Goal: Information Seeking & Learning: Learn about a topic

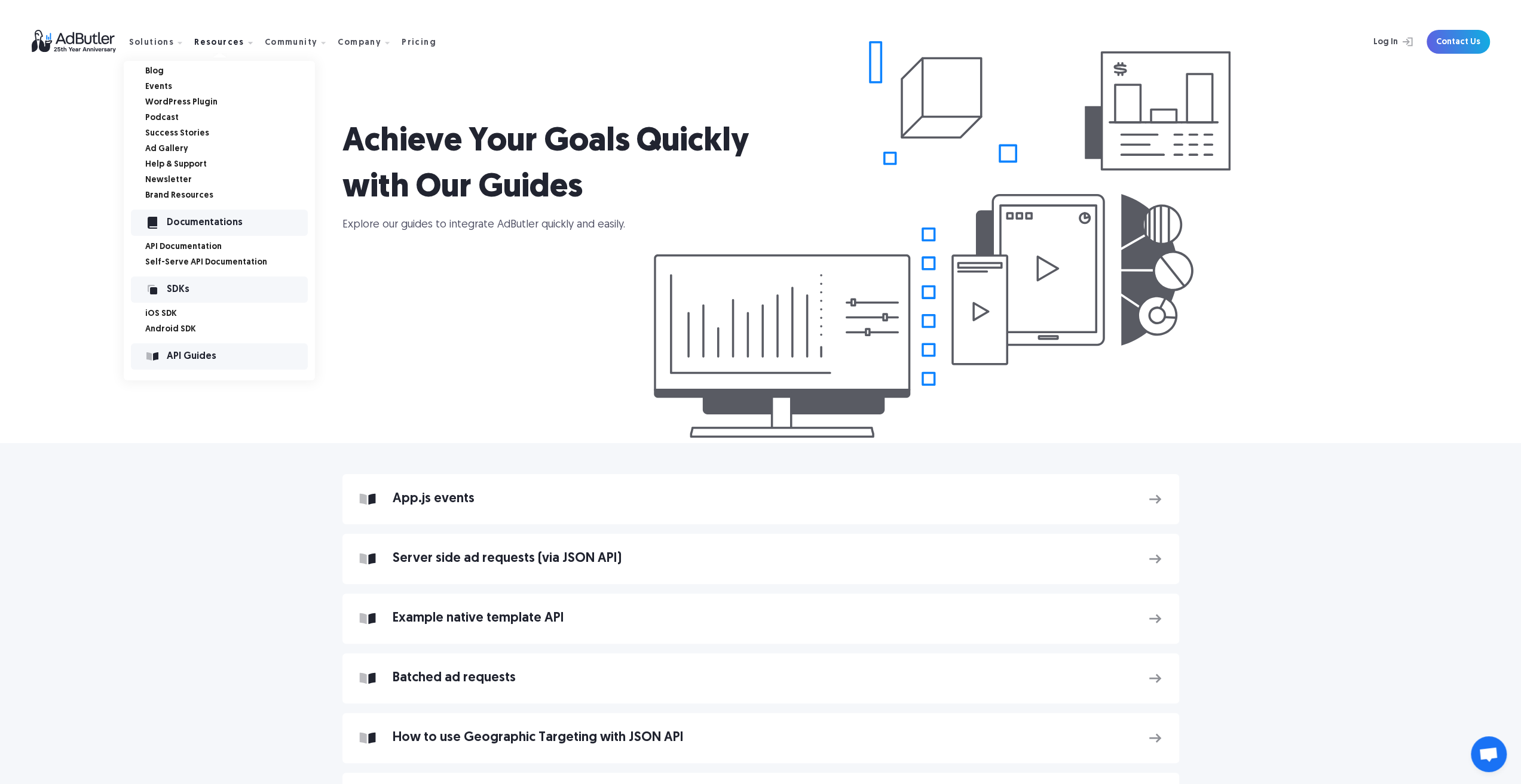
click at [167, 121] on link "Podcast" at bounding box center [231, 118] width 170 height 9
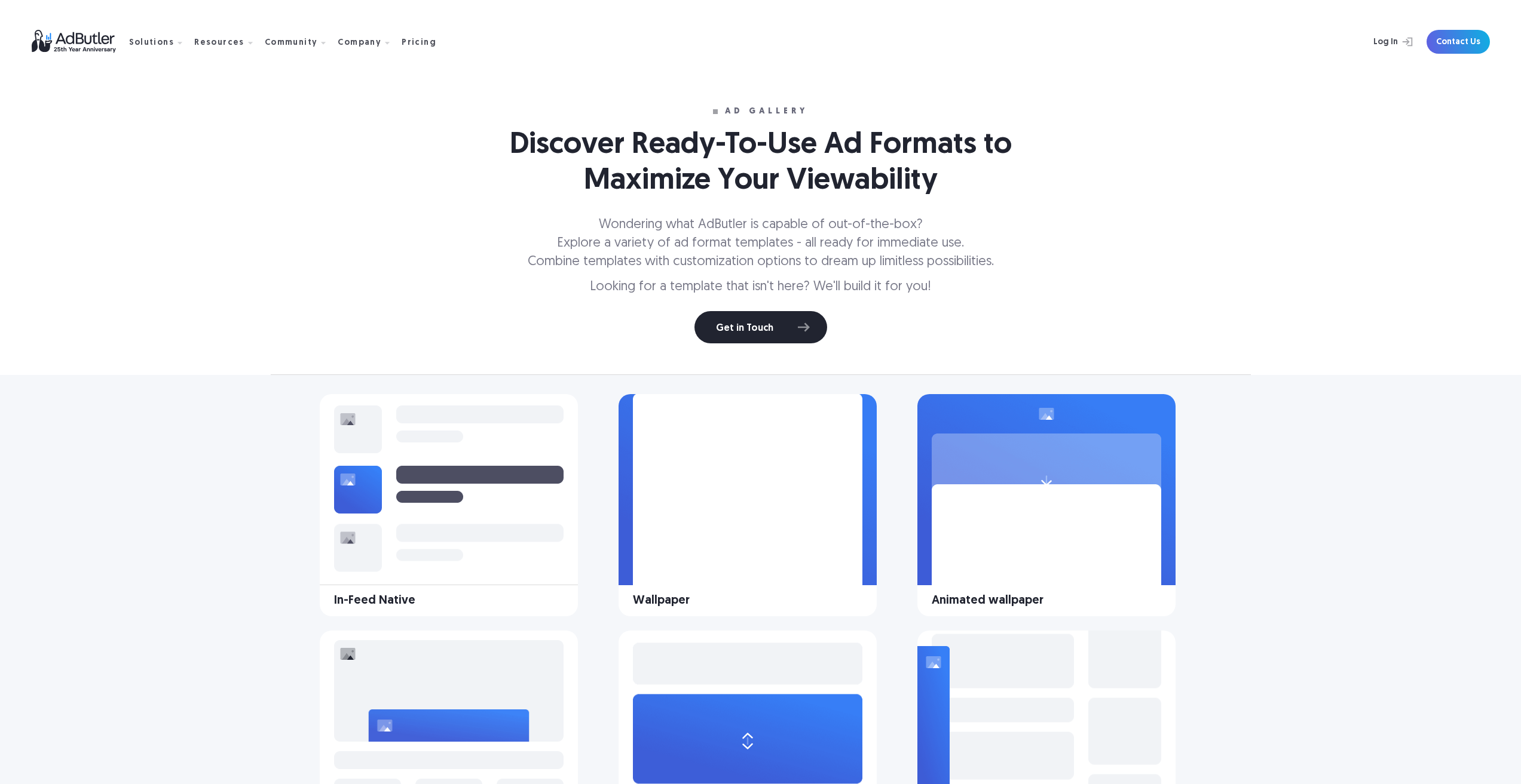
click at [978, 484] on image at bounding box center [1047, 580] width 230 height 191
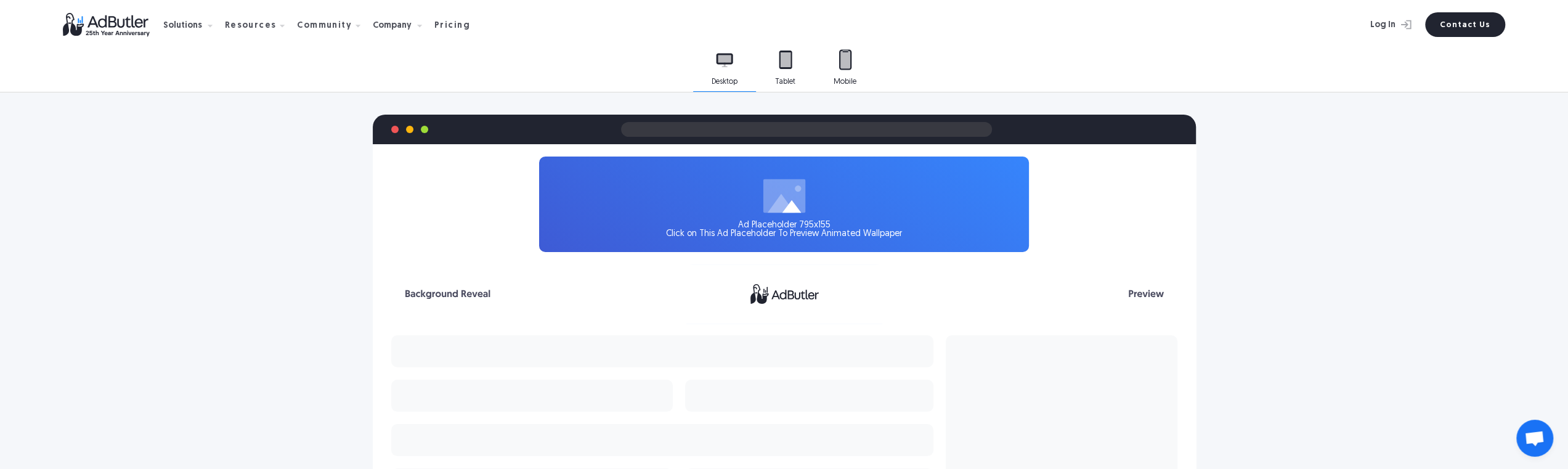
scroll to position [296, 0]
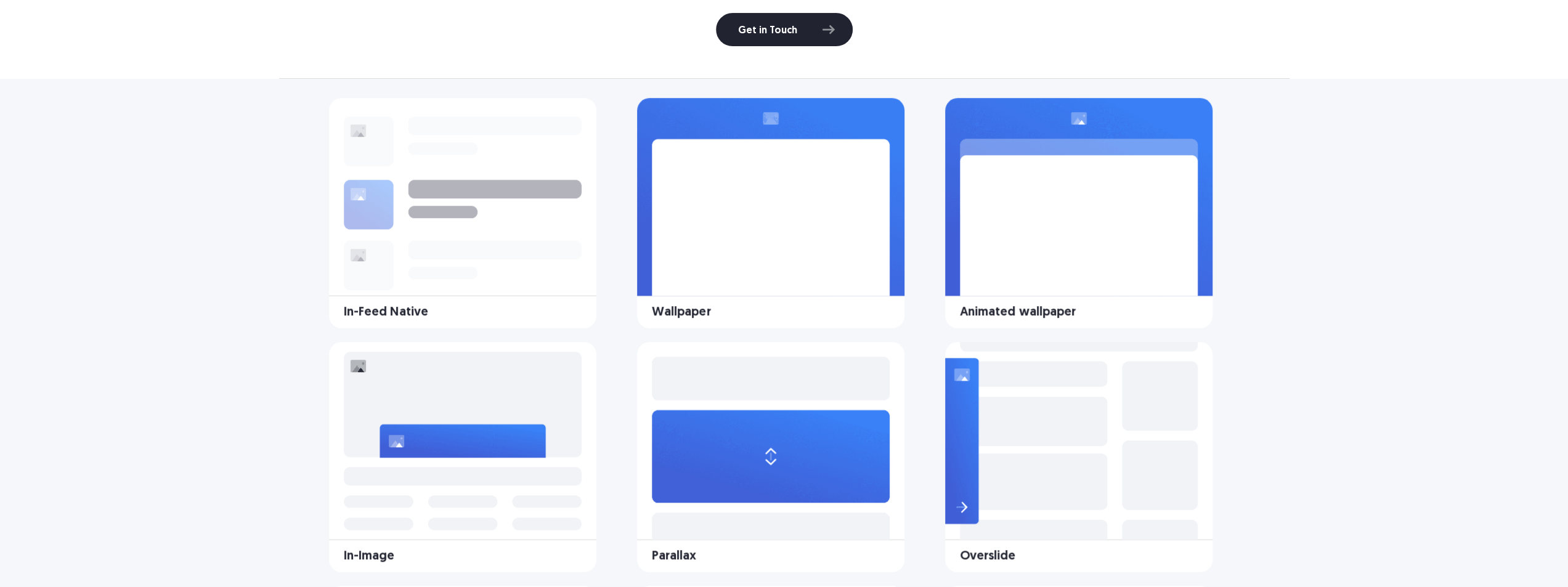
click at [503, 247] on icon at bounding box center [463, 197] width 268 height 198
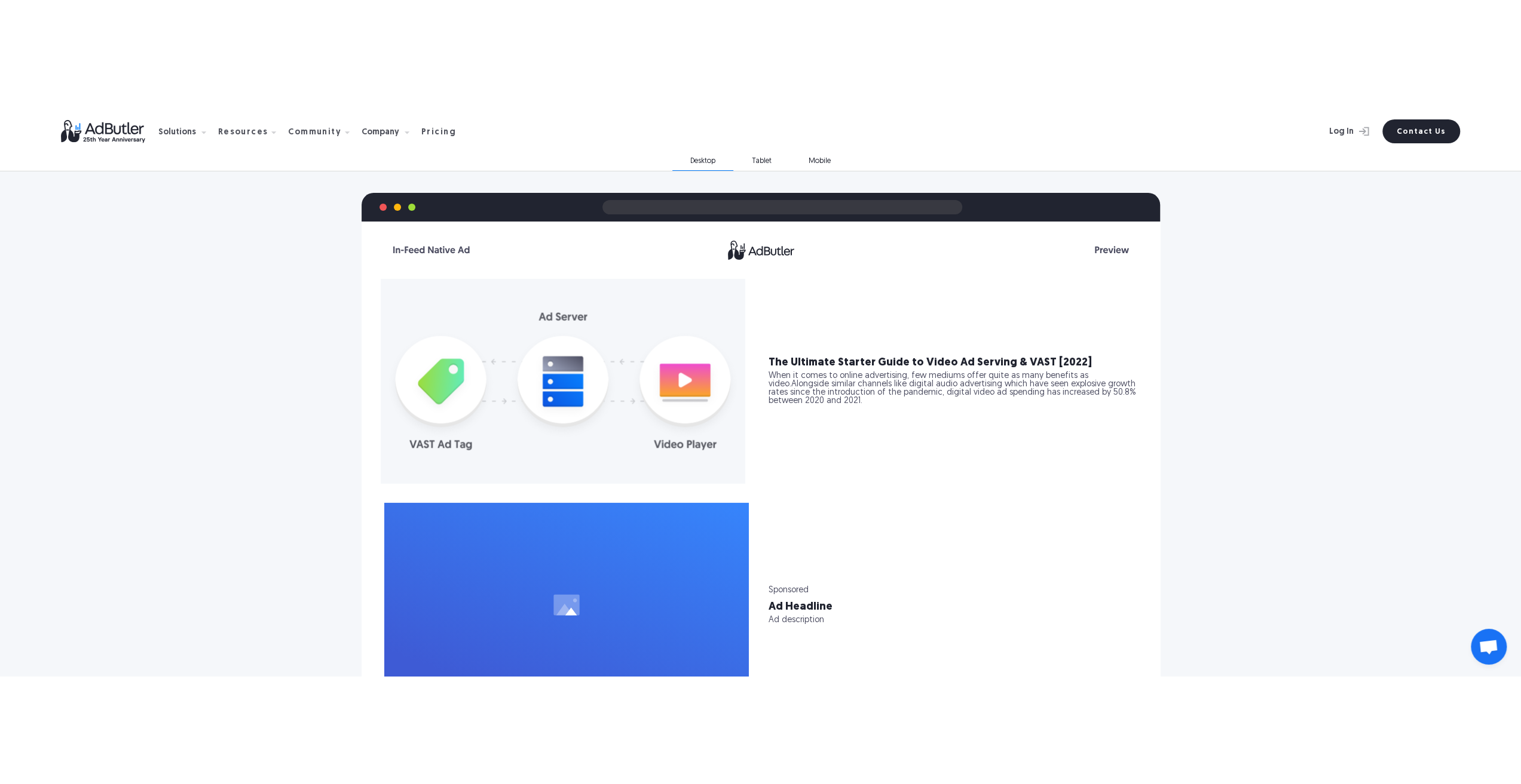
scroll to position [222, 0]
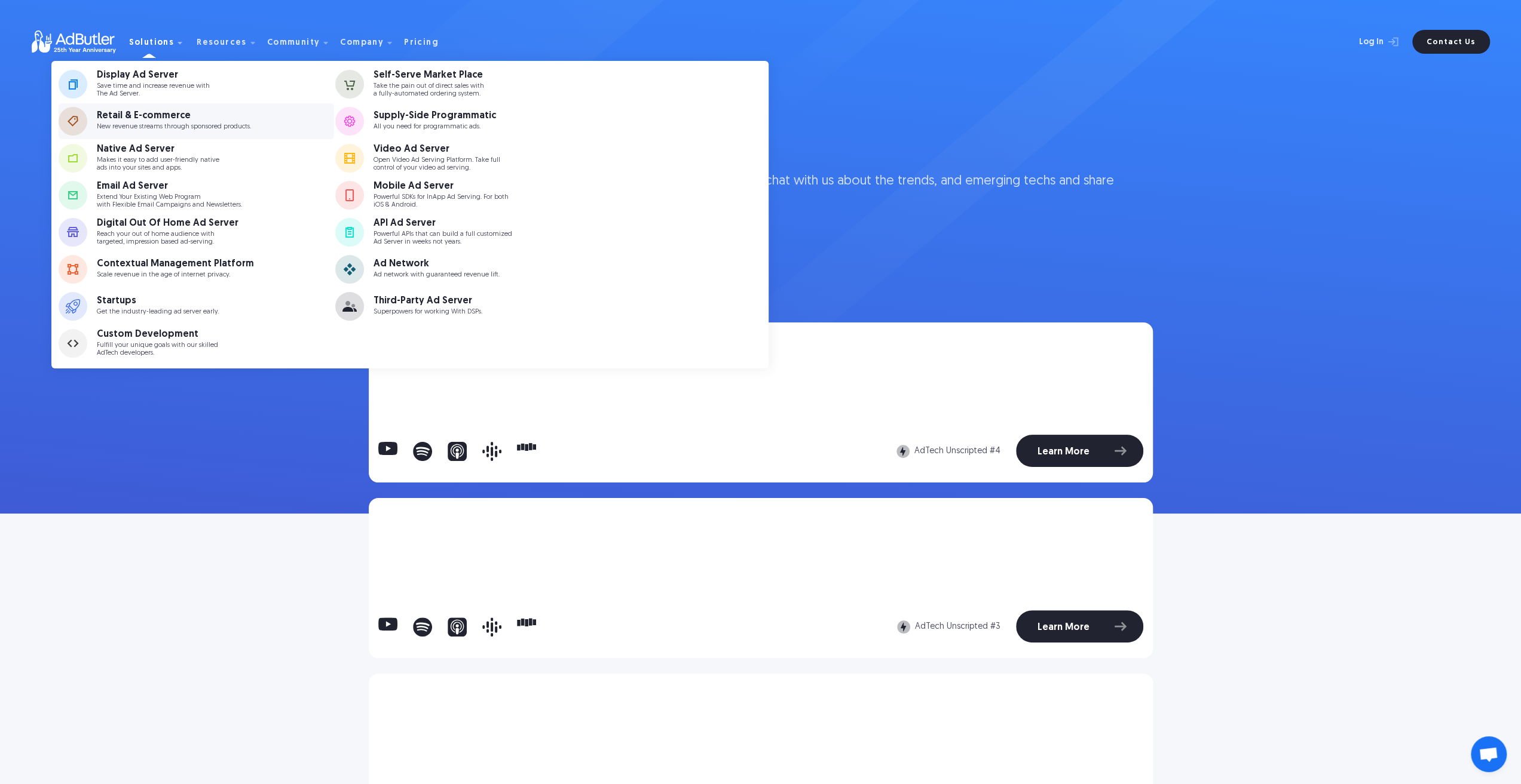
click at [151, 135] on link "Retail & E-commerce New revenue streams through sponsored products." at bounding box center [196, 121] width 276 height 36
click at [163, 128] on p "New revenue streams through sponsored products." at bounding box center [174, 127] width 154 height 8
click at [138, 307] on div "Startups Get the industry-leading ad server early." at bounding box center [173, 306] width 153 height 20
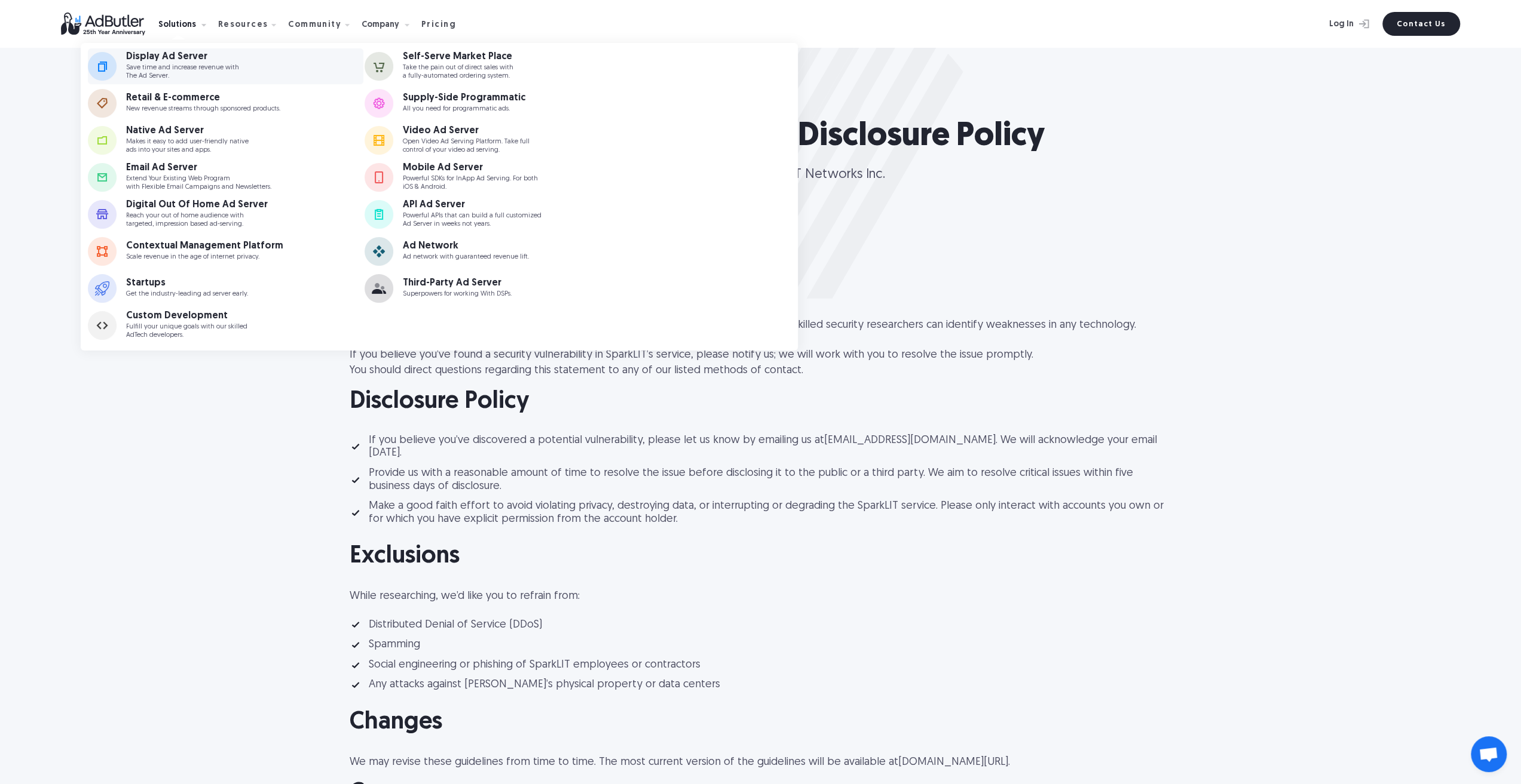
click at [175, 61] on div "Display Ad Server" at bounding box center [183, 57] width 113 height 9
click at [267, 92] on link "Retail & E-commerce New revenue streams through sponsored products." at bounding box center [226, 104] width 276 height 36
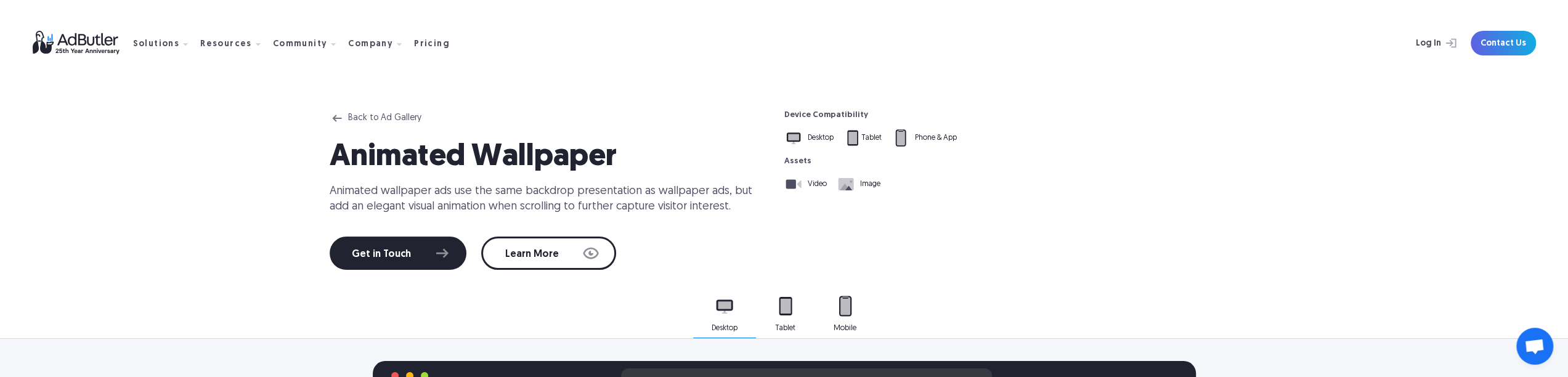
click at [368, 117] on div "Back to Ad Gallery" at bounding box center [384, 118] width 73 height 9
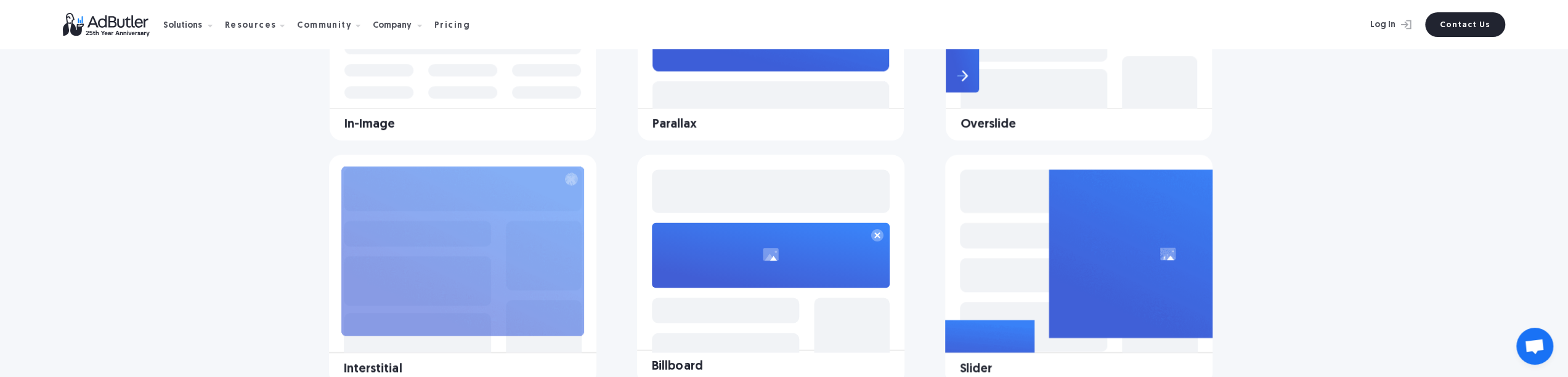
scroll to position [800, 0]
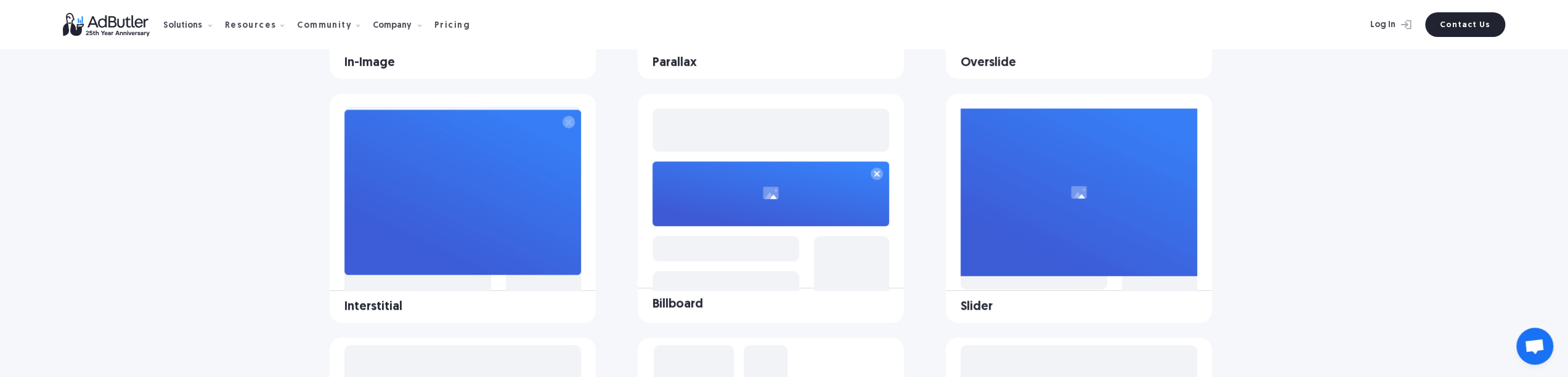
click at [1069, 237] on image at bounding box center [1079, 192] width 237 height 168
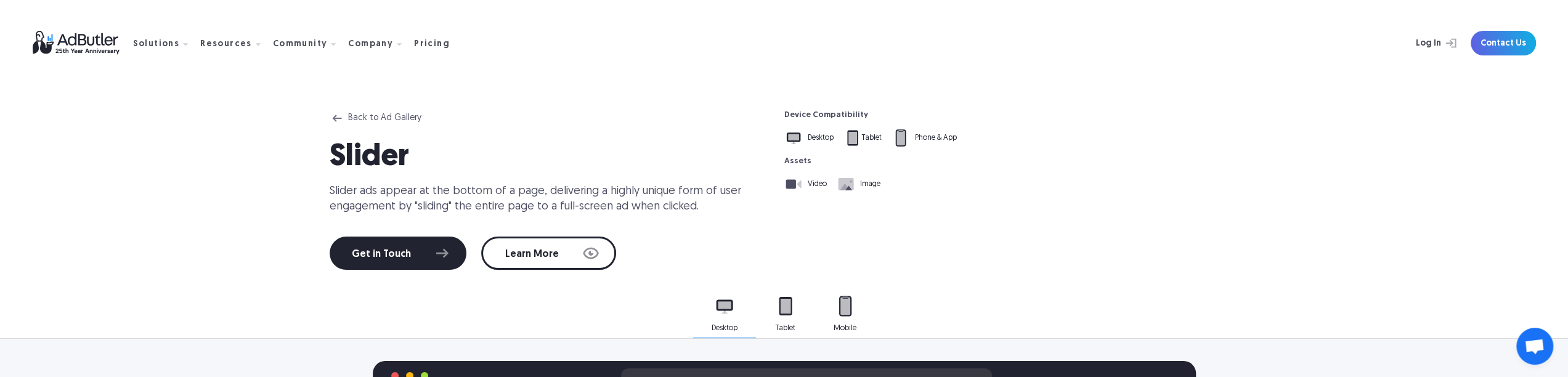
click at [415, 118] on div "Back to Ad Gallery" at bounding box center [384, 118] width 73 height 9
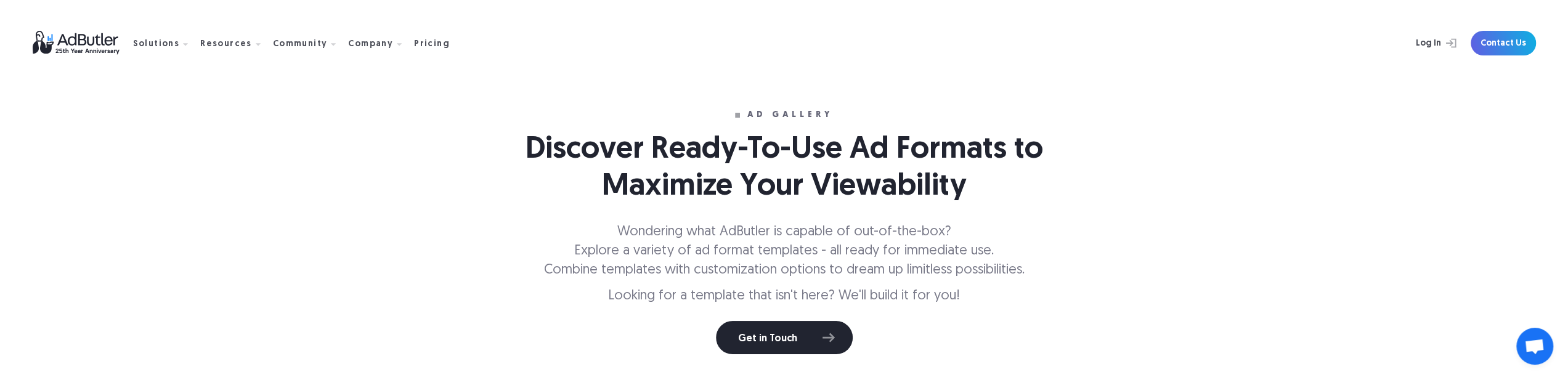
click at [91, 49] on img at bounding box center [83, 43] width 101 height 24
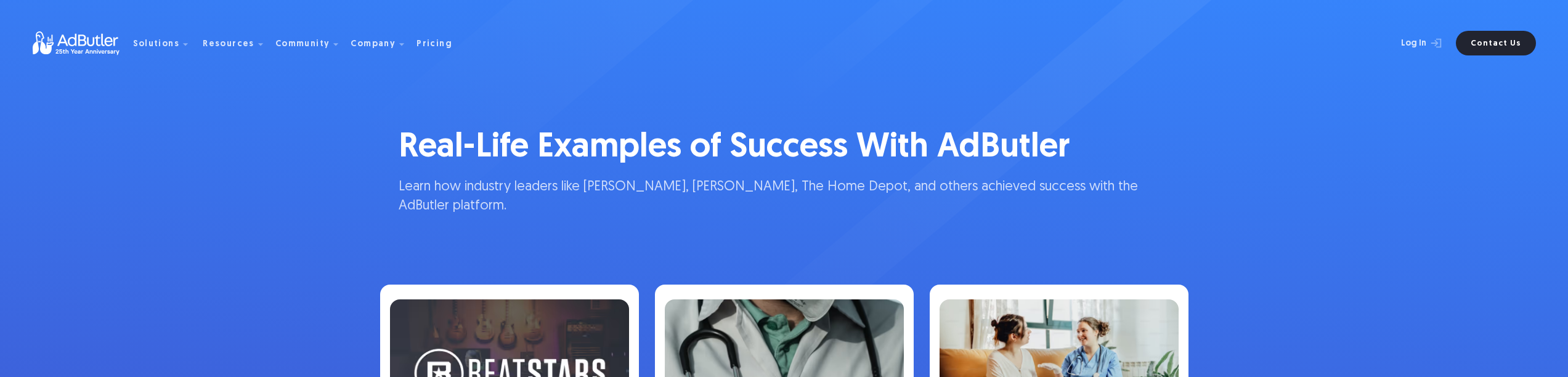
click at [433, 299] on img at bounding box center [509, 373] width 239 height 148
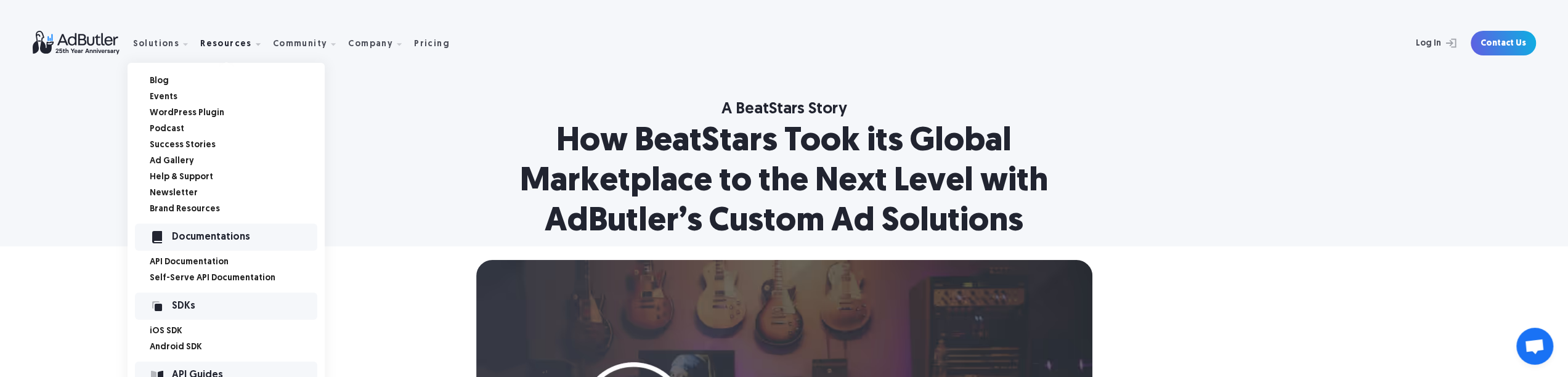
click at [157, 96] on link "Events" at bounding box center [238, 97] width 175 height 9
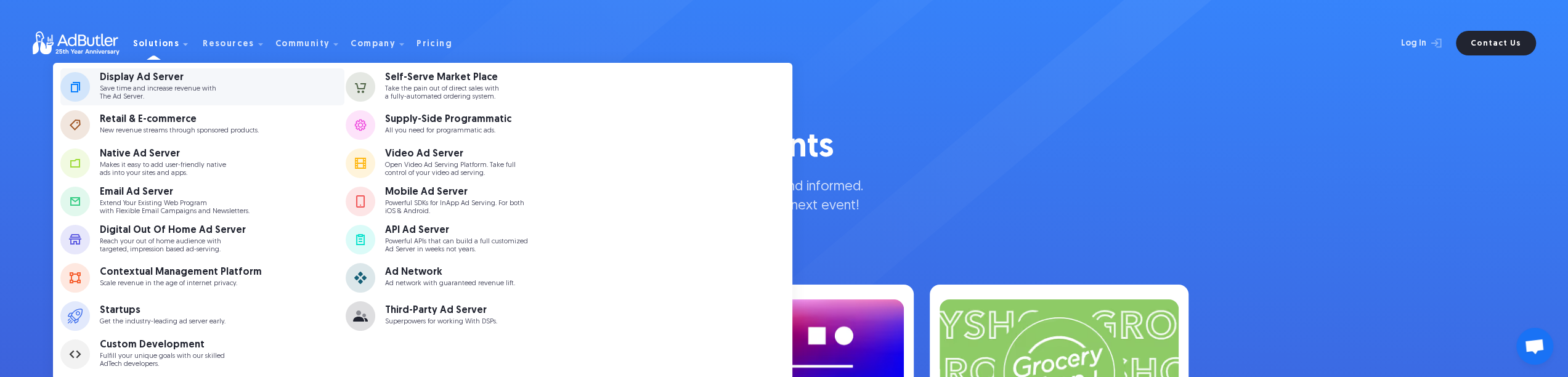
click at [126, 91] on p "Save time and increase revenue with The Ad Server." at bounding box center [158, 93] width 117 height 16
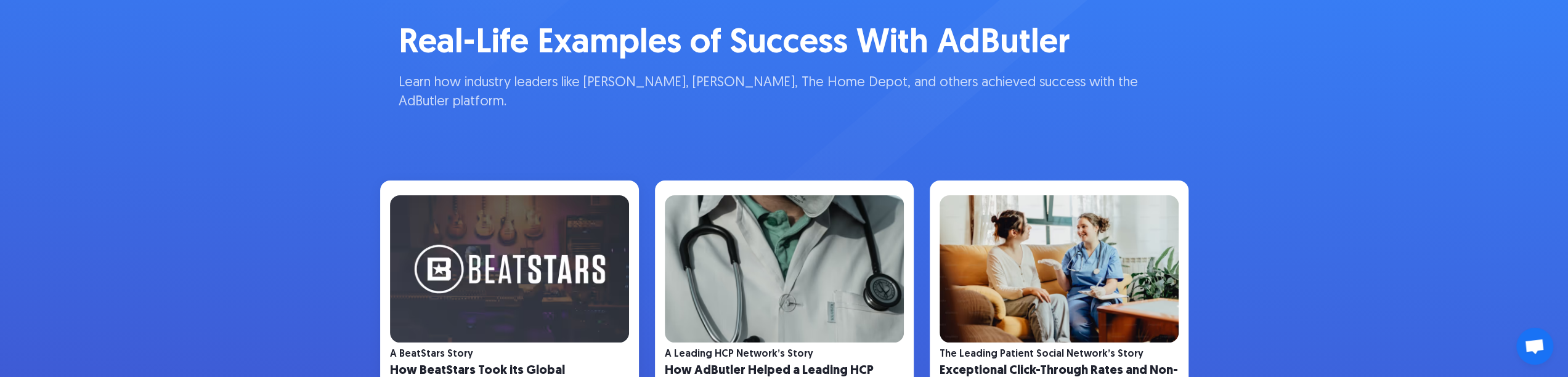
scroll to position [308, 0]
